Goal: Task Accomplishment & Management: Manage account settings

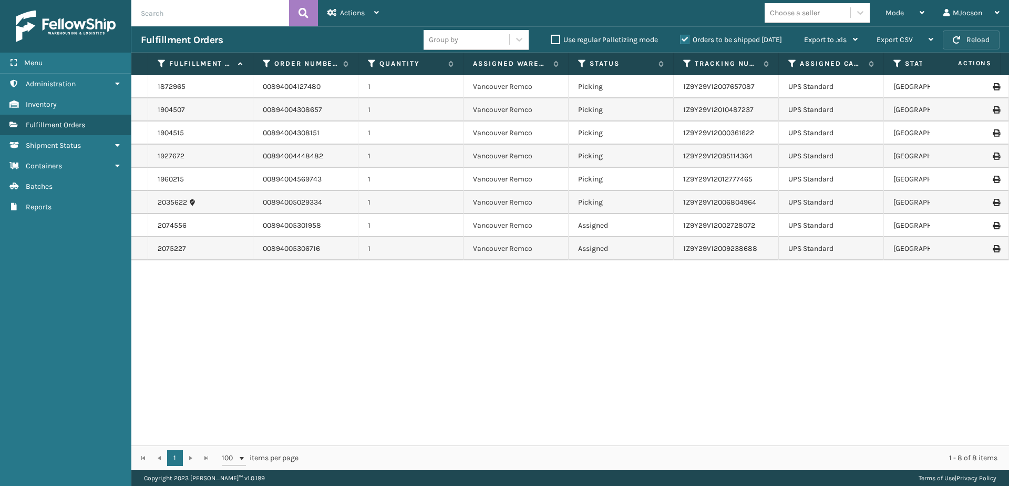
click at [952, 38] on button "Reload" at bounding box center [971, 39] width 57 height 19
